Goal: Task Accomplishment & Management: Complete application form

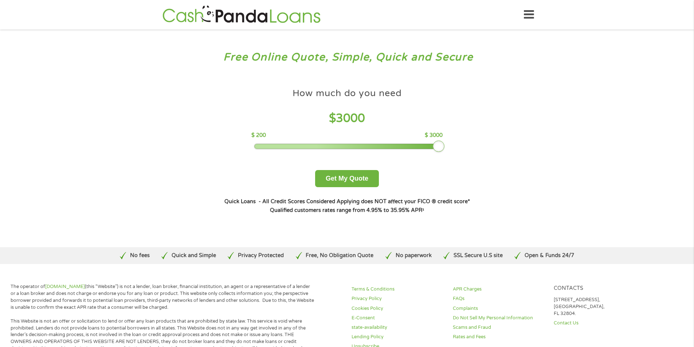
drag, startPoint x: 307, startPoint y: 147, endPoint x: 439, endPoint y: 148, distance: 131.9
click at [439, 148] on div at bounding box center [439, 147] width 12 height 12
click at [366, 179] on button "Get My Quote" at bounding box center [347, 178] width 64 height 17
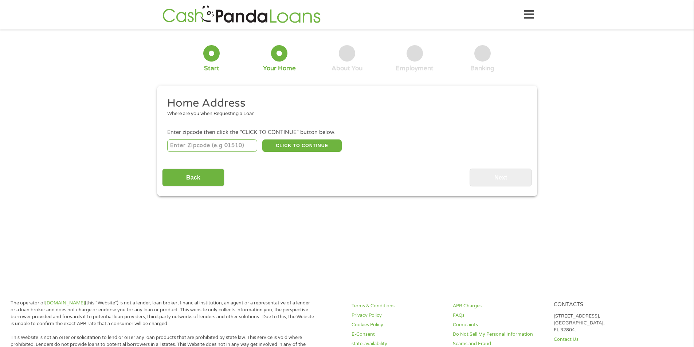
click at [207, 142] on input "number" at bounding box center [212, 146] width 90 height 12
type input "42038"
click at [323, 147] on button "CLICK TO CONTINUE" at bounding box center [301, 146] width 79 height 12
type input "42038"
type input "Eddyville"
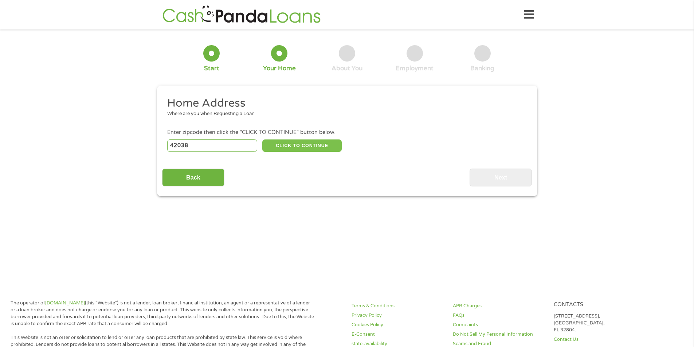
select select "Kentucky"
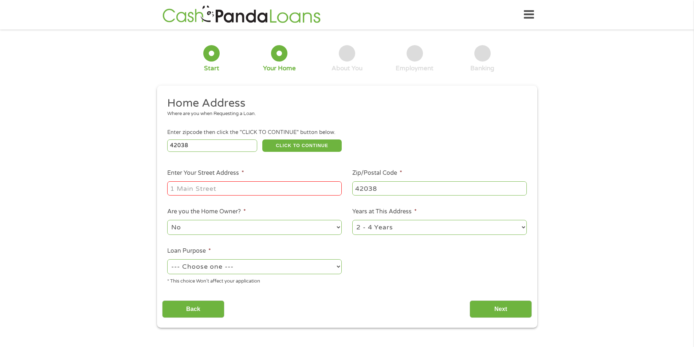
click at [241, 189] on input "Enter Your Street Address *" at bounding box center [254, 188] width 174 height 14
type input "2673 st rt 730 east"
click at [268, 230] on select "No Yes" at bounding box center [254, 227] width 174 height 15
select select "yes"
click at [167, 220] on select "No Yes" at bounding box center [254, 227] width 174 height 15
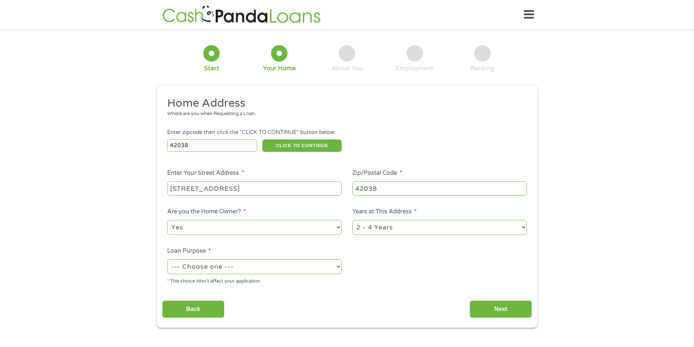
click at [385, 231] on select "1 Year or less 1 - 2 Years 2 - 4 Years Over 4 Years" at bounding box center [439, 227] width 174 height 15
select select "60months"
click at [352, 220] on select "1 Year or less 1 - 2 Years 2 - 4 Years Over 4 Years" at bounding box center [439, 227] width 174 height 15
click at [271, 268] on select "--- Choose one --- Pay Bills Debt Consolidation Home Improvement Major Purchase…" at bounding box center [254, 266] width 174 height 15
select select "other"
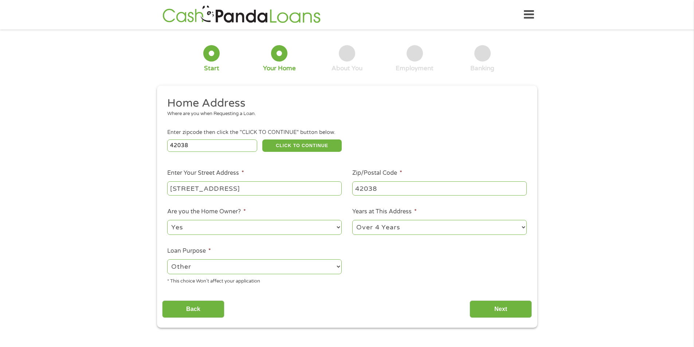
click at [167, 259] on select "--- Choose one --- Pay Bills Debt Consolidation Home Improvement Major Purchase…" at bounding box center [254, 266] width 174 height 15
click at [503, 310] on input "Next" at bounding box center [501, 310] width 62 height 18
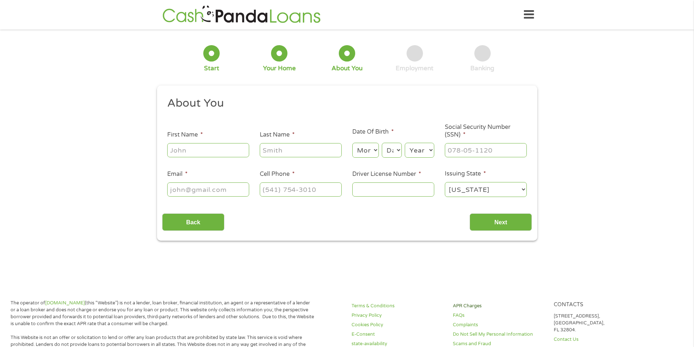
scroll to position [3, 3]
click at [372, 151] on select "Month 1 2 3 4 5 6 7 8 9 10 11 12" at bounding box center [365, 150] width 27 height 15
select select "7"
click at [352, 143] on select "Month 1 2 3 4 5 6 7 8 9 10 11 12" at bounding box center [365, 150] width 27 height 15
click at [397, 146] on select "Day 1 2 3 4 5 6 7 8 9 10 11 12 13 14 15 16 17 18 19 20 21 22 23 24 25 26 27 28 …" at bounding box center [392, 150] width 20 height 15
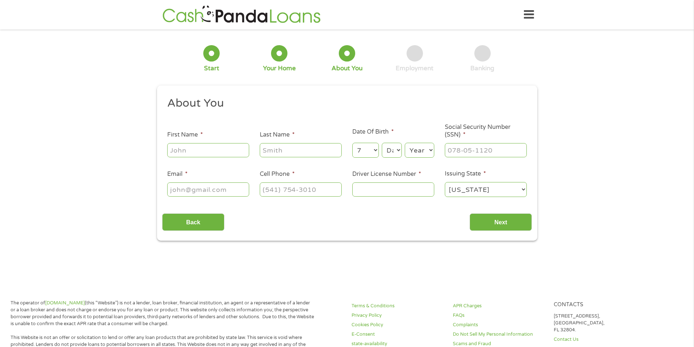
select select "19"
click at [382, 143] on select "Day 1 2 3 4 5 6 7 8 9 10 11 12 13 14 15 16 17 18 19 20 21 22 23 24 25 26 27 28 …" at bounding box center [392, 150] width 20 height 15
click at [431, 150] on select "Year 2007 2006 2005 2004 2003 2002 2001 2000 1999 1998 1997 1996 1995 1994 1993…" at bounding box center [420, 150] width 30 height 15
select select "1974"
click at [405, 143] on select "Year 2007 2006 2005 2004 2003 2002 2001 2000 1999 1998 1997 1996 1995 1994 1993…" at bounding box center [420, 150] width 30 height 15
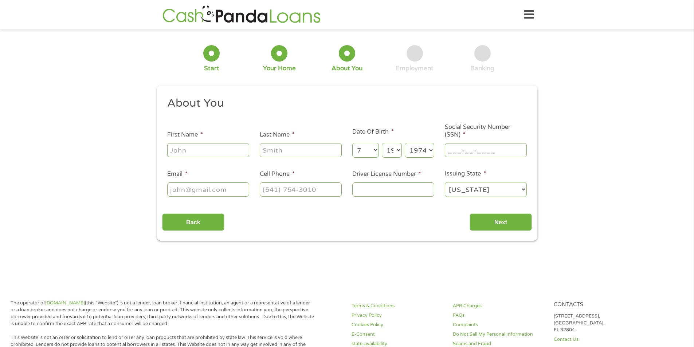
click at [456, 151] on input "___-__-____" at bounding box center [486, 150] width 82 height 14
type input "334-72-5442"
click at [177, 147] on input "First Name *" at bounding box center [208, 150] width 82 height 14
type input "dayla"
click at [267, 151] on input "Last Name *" at bounding box center [301, 150] width 82 height 14
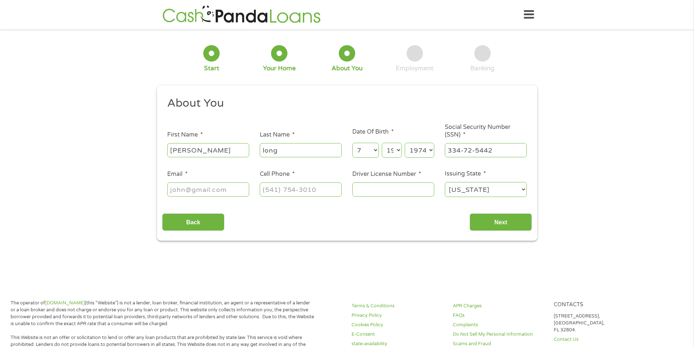
type input "long"
click at [205, 192] on input "Email *" at bounding box center [208, 190] width 82 height 14
type input "jacdaylong@gmail.com"
click at [269, 188] on input "(___) ___-____" at bounding box center [301, 190] width 82 height 14
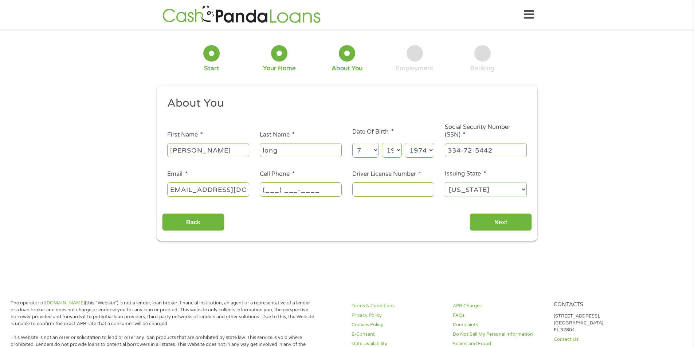
scroll to position [0, 0]
type input "(270) 559-6620"
click at [368, 190] on input "Driver License Number *" at bounding box center [393, 190] width 82 height 14
type input "L02776689"
click at [495, 223] on input "Next" at bounding box center [501, 222] width 62 height 18
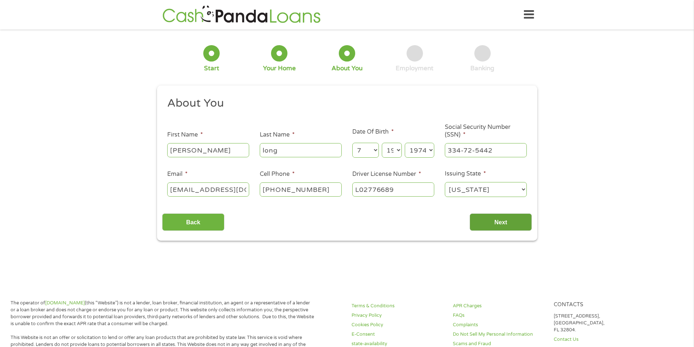
scroll to position [3, 3]
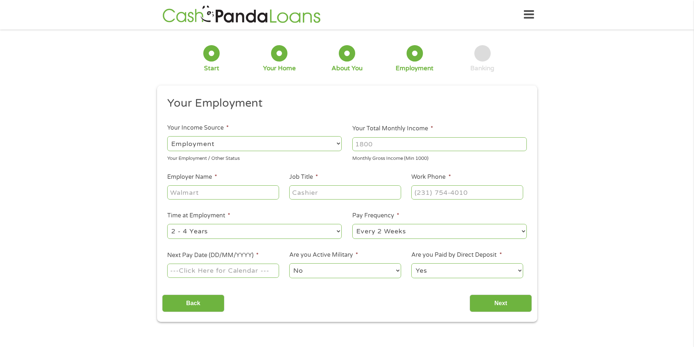
click at [263, 150] on select "--- Choose one --- Employment Self Employed Benefits" at bounding box center [254, 143] width 174 height 15
select select "selfEmployed"
click at [167, 136] on select "--- Choose one --- Employment Self Employed Benefits" at bounding box center [254, 143] width 174 height 15
click at [394, 142] on input "Your Total Monthly Income *" at bounding box center [439, 144] width 174 height 14
type input "1700"
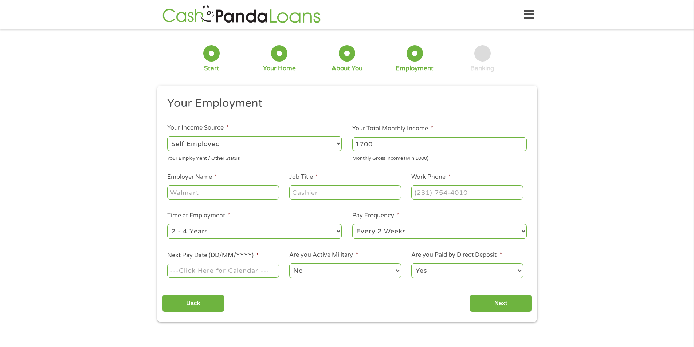
click at [221, 193] on input "Employer Name *" at bounding box center [222, 192] width 111 height 14
type input "avenue 550"
click at [301, 196] on input "Job Title *" at bounding box center [344, 192] width 111 height 14
type input "owner"
click at [434, 194] on input "(___) ___-____" at bounding box center [466, 192] width 111 height 14
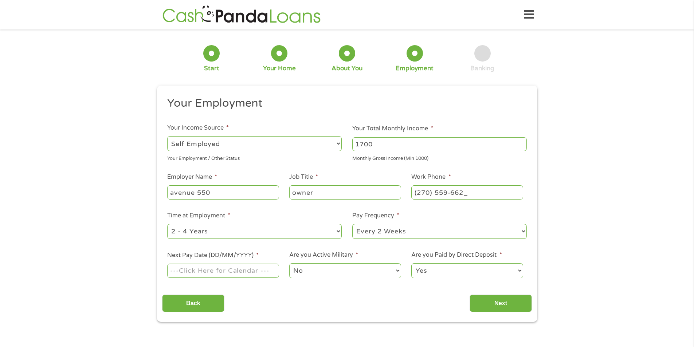
type input "(270) 559-6620"
click at [335, 232] on select "--- Choose one --- 1 Year or less 1 - 2 Years 2 - 4 Years Over 4 Years" at bounding box center [254, 231] width 174 height 15
select select "24months"
click at [167, 224] on select "--- Choose one --- 1 Year or less 1 - 2 Years 2 - 4 Years Over 4 Years" at bounding box center [254, 231] width 174 height 15
click at [208, 272] on input "Next Pay Date (DD/MM/YYYY) *" at bounding box center [222, 271] width 111 height 14
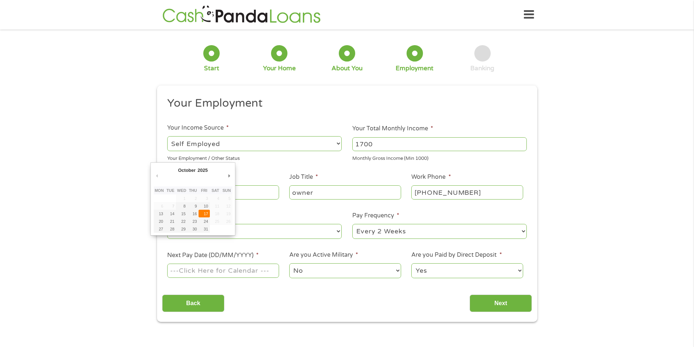
type input "17/10/2025"
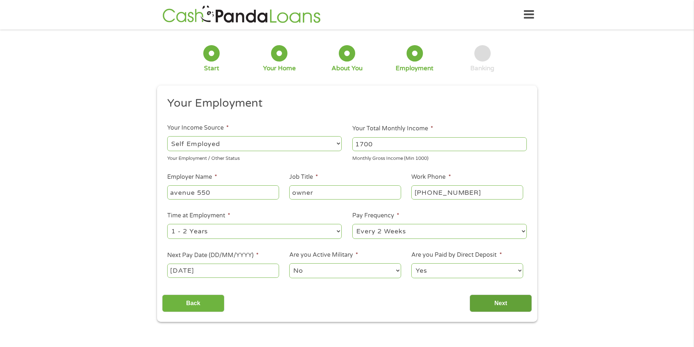
click at [497, 301] on input "Next" at bounding box center [501, 304] width 62 height 18
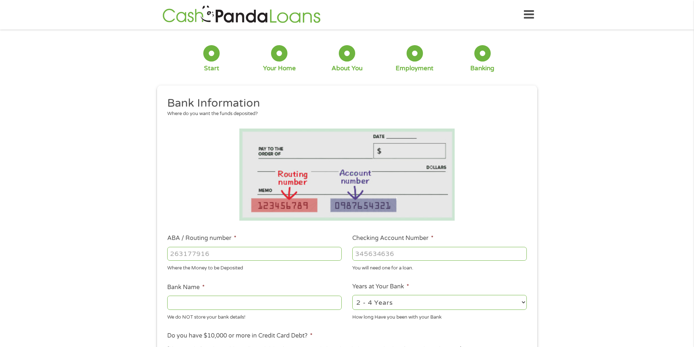
click at [202, 253] on input "ABA / Routing number *" at bounding box center [254, 254] width 174 height 14
type input "083901773"
type input "FARMERS BANK AND TRUST COM"
type input "083901773"
click at [362, 253] on input "Checking Account Number *" at bounding box center [439, 254] width 174 height 14
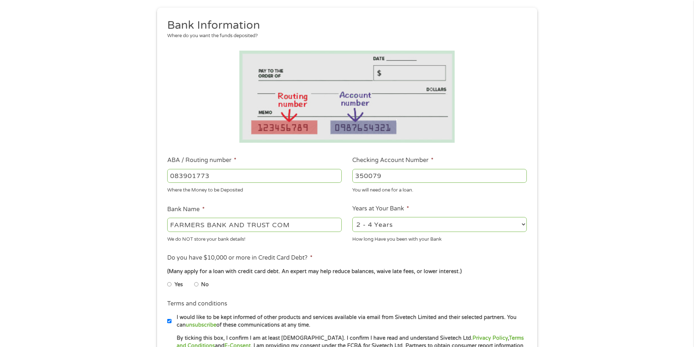
scroll to position [109, 0]
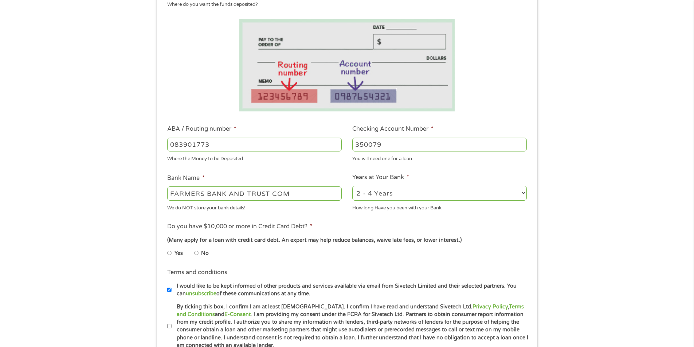
type input "350079"
click at [195, 253] on input "No" at bounding box center [196, 253] width 4 height 12
radio input "true"
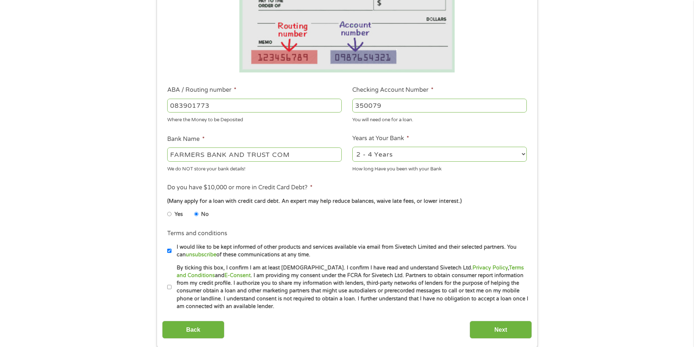
scroll to position [182, 0]
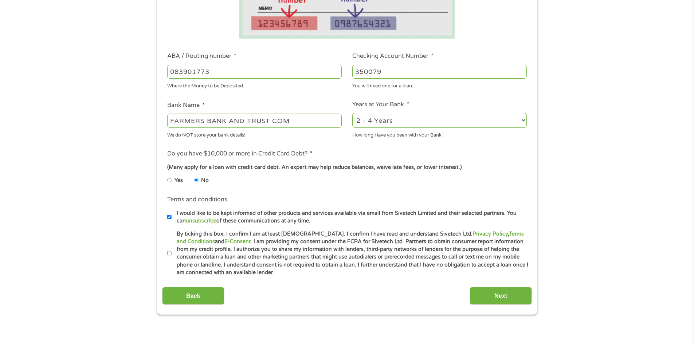
click at [169, 217] on input "I would like to be kept informed of other products and services available via e…" at bounding box center [169, 217] width 4 height 12
checkbox input "false"
click at [171, 253] on input "By ticking this box, I confirm I am at least 18 years old. I confirm I have rea…" at bounding box center [169, 254] width 4 height 12
checkbox input "true"
click at [503, 294] on input "Next" at bounding box center [501, 296] width 62 height 18
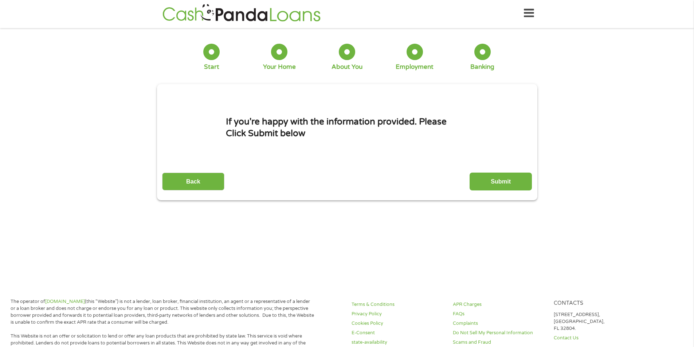
scroll to position [0, 0]
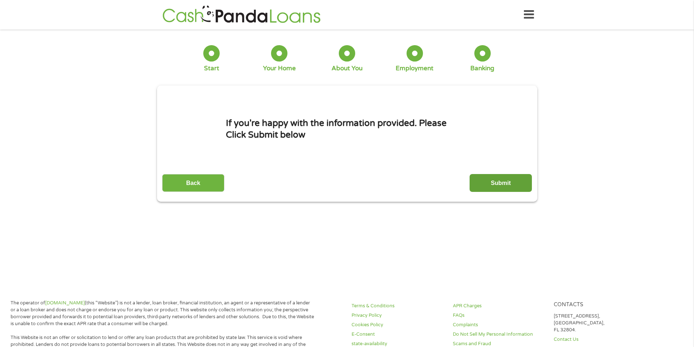
click at [499, 181] on input "Submit" at bounding box center [501, 183] width 62 height 18
